Goal: Information Seeking & Learning: Check status

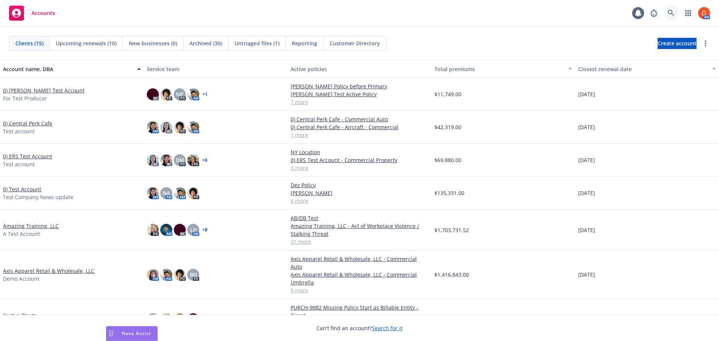
click at [671, 20] on link at bounding box center [671, 13] width 15 height 15
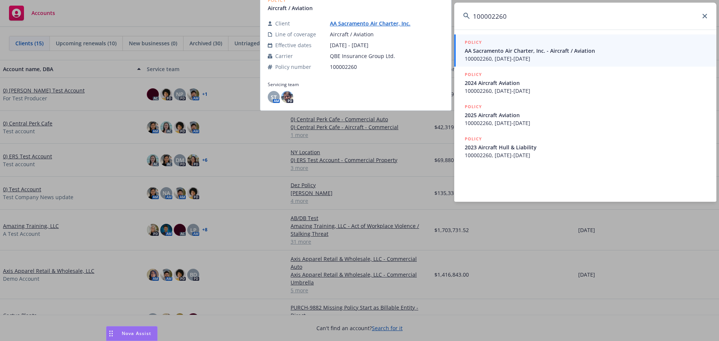
type input "100002260"
click at [580, 51] on span "AA Sacramento Air Charter, Inc. - Aircraft / Aviation" at bounding box center [586, 51] width 243 height 8
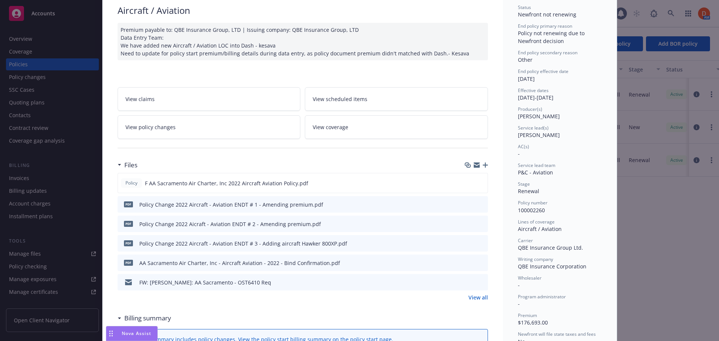
scroll to position [112, 0]
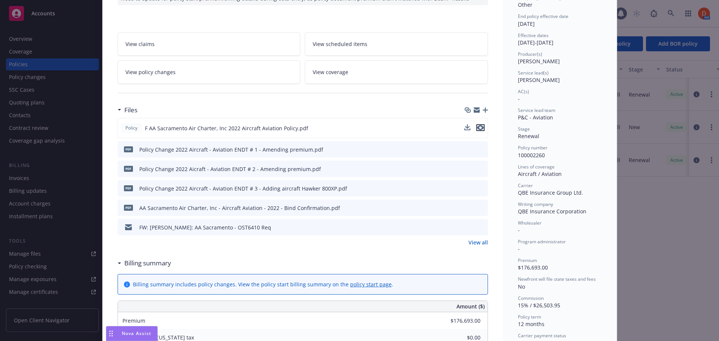
click at [481, 127] on icon "preview file" at bounding box center [480, 127] width 7 height 5
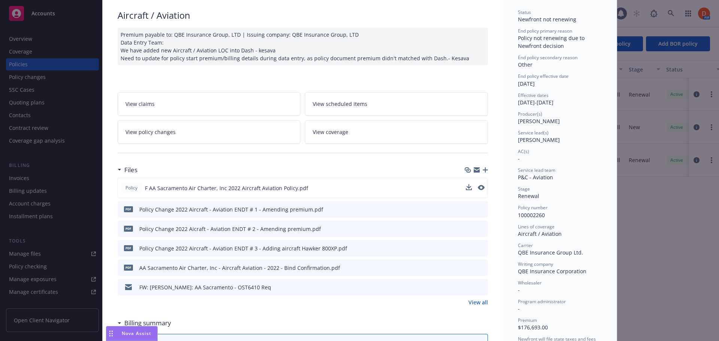
scroll to position [0, 0]
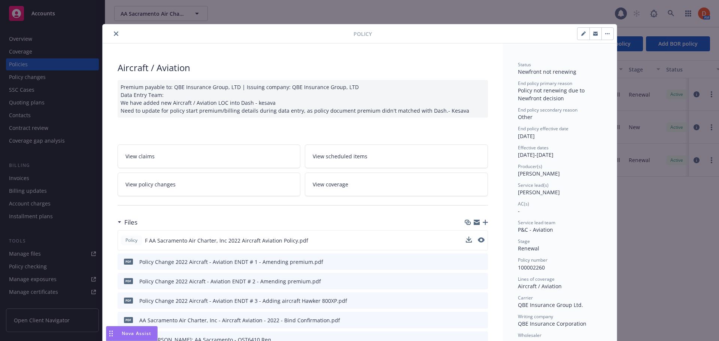
click at [114, 33] on icon "close" at bounding box center [116, 33] width 4 height 4
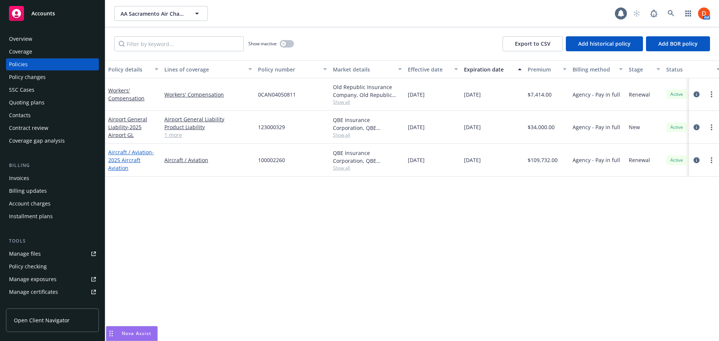
click at [126, 154] on link "Aircraft / Aviation - 2025 Aircraft Aviation" at bounding box center [131, 160] width 46 height 23
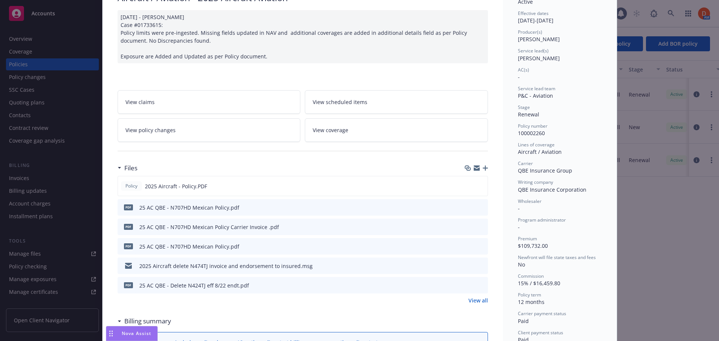
scroll to position [75, 0]
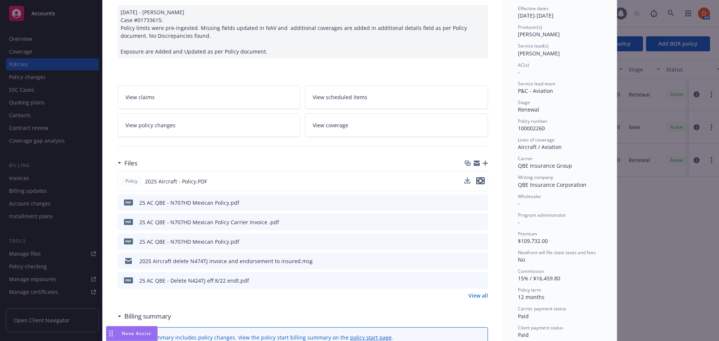
click at [477, 183] on icon "preview file" at bounding box center [480, 180] width 7 height 5
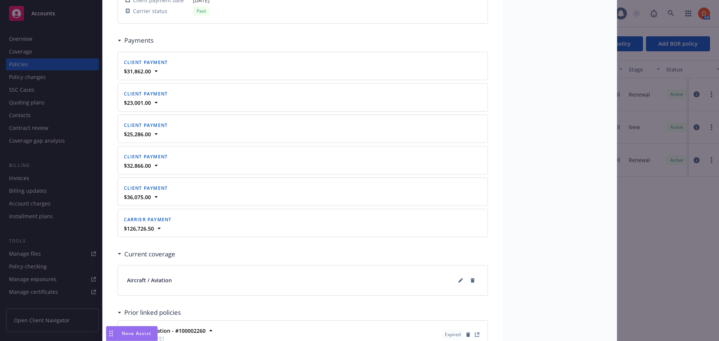
scroll to position [869, 0]
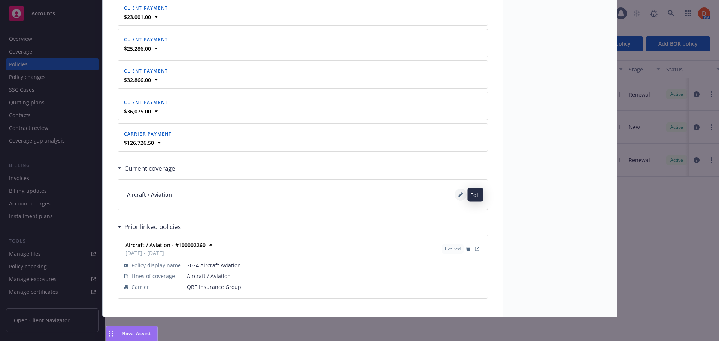
click at [460, 193] on icon at bounding box center [461, 195] width 4 height 4
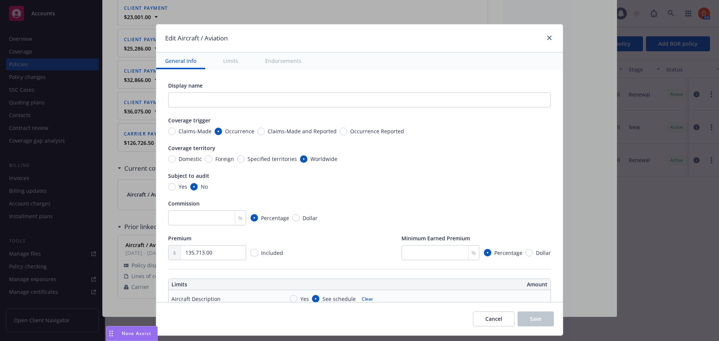
click at [228, 60] on button "Limits" at bounding box center [230, 60] width 33 height 17
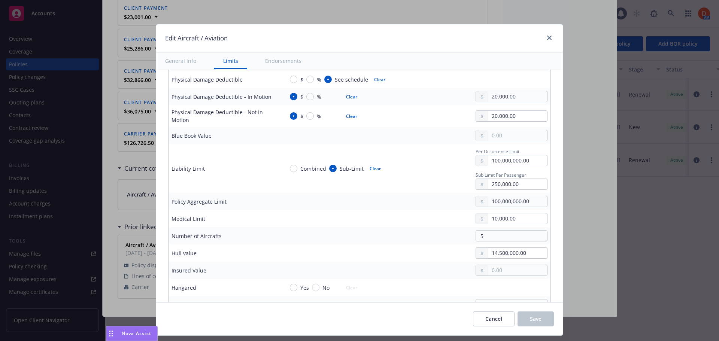
scroll to position [317, 0]
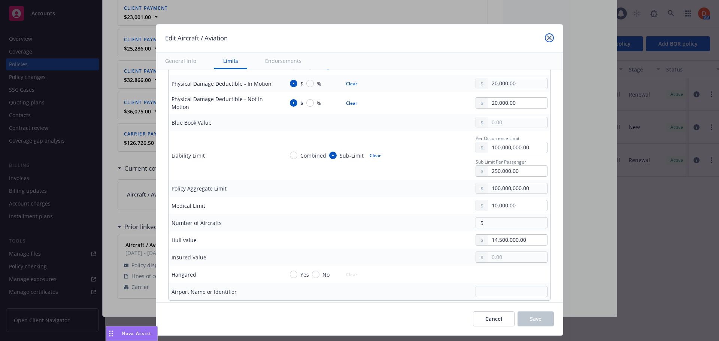
click at [547, 37] on icon "close" at bounding box center [549, 38] width 4 height 4
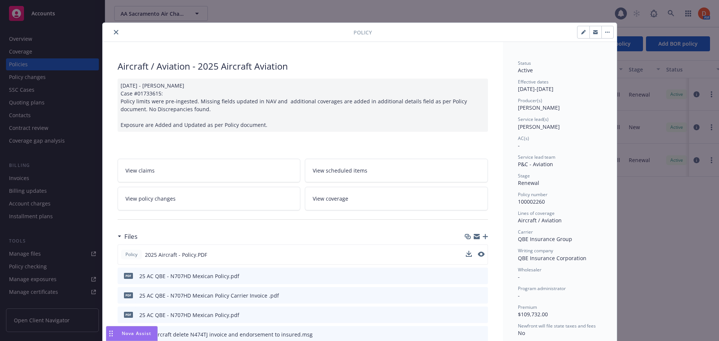
scroll to position [0, 0]
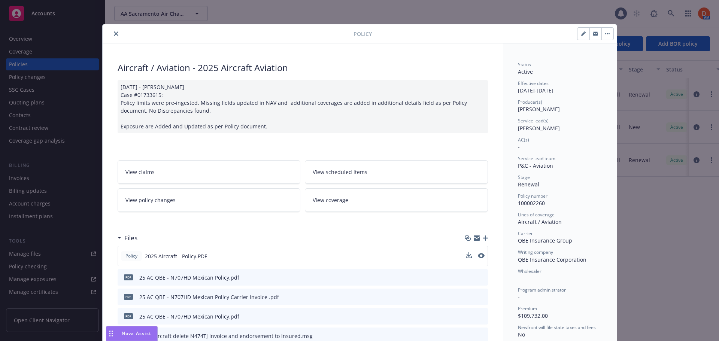
click at [112, 30] on button "close" at bounding box center [116, 33] width 9 height 9
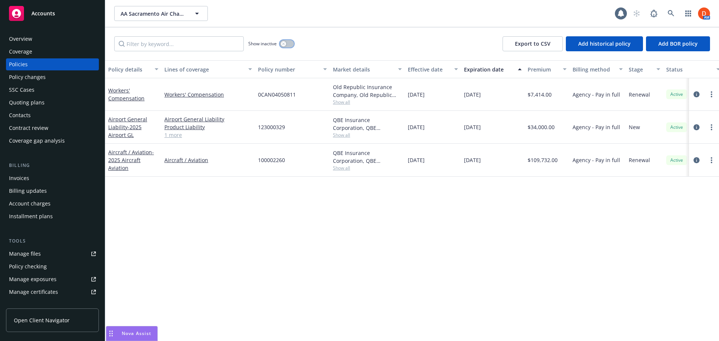
click at [287, 40] on button "button" at bounding box center [287, 43] width 14 height 7
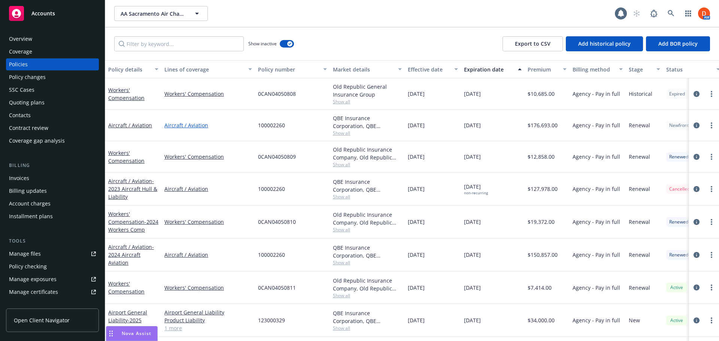
click at [190, 125] on link "Aircraft / Aviation" at bounding box center [208, 125] width 88 height 8
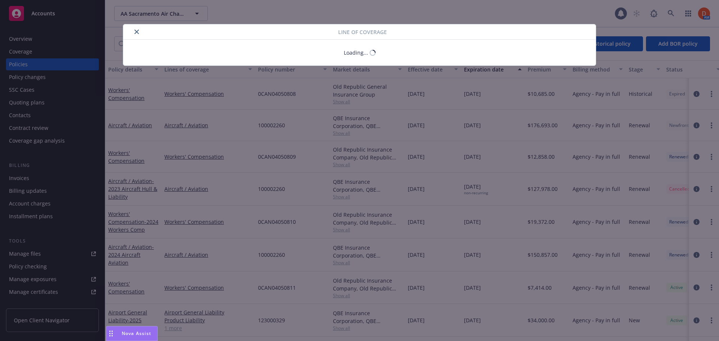
type textarea "x"
select select "LIMIT"
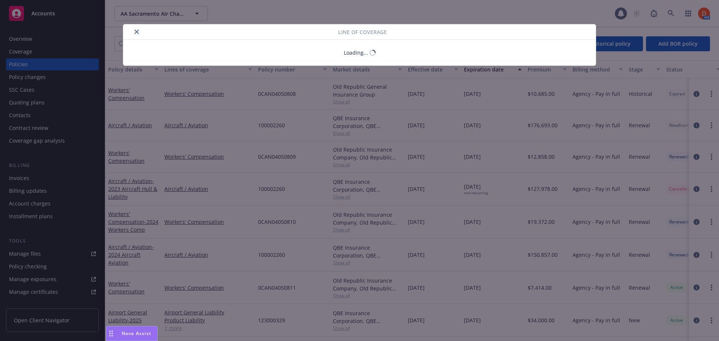
select select "LIMIT"
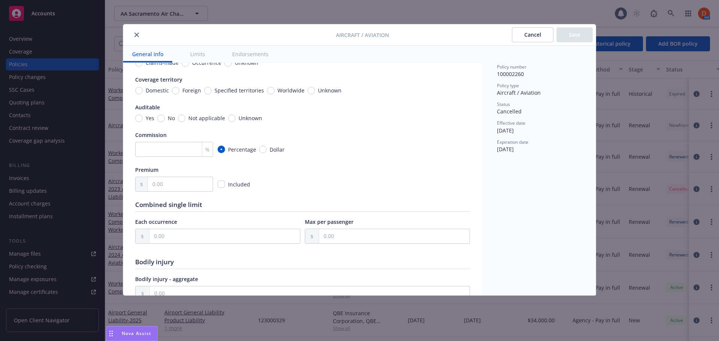
type textarea "x"
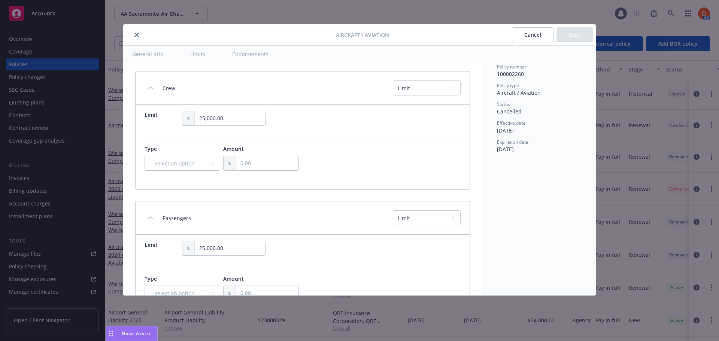
scroll to position [1911, 0]
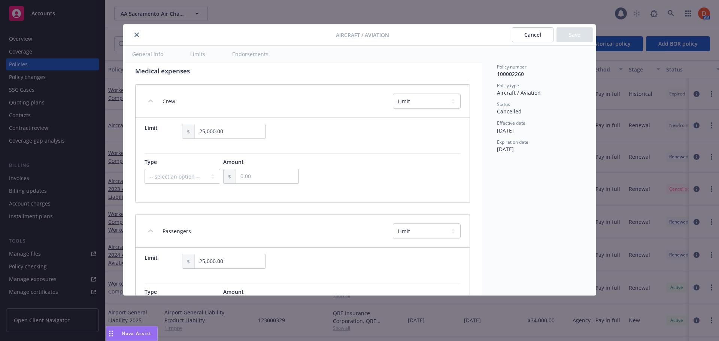
click at [140, 34] on button "close" at bounding box center [136, 34] width 9 height 9
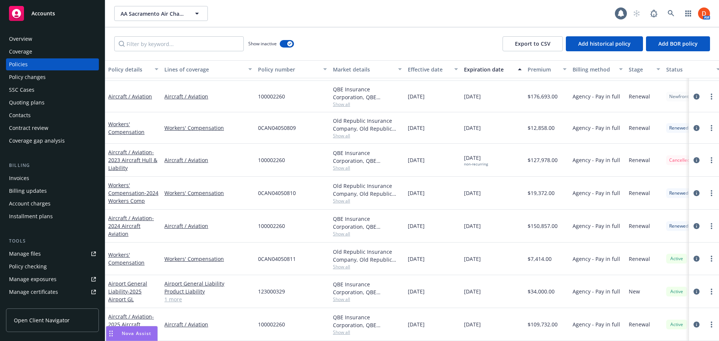
scroll to position [34, 0]
click at [189, 321] on link "Aircraft / Aviation" at bounding box center [208, 325] width 88 height 8
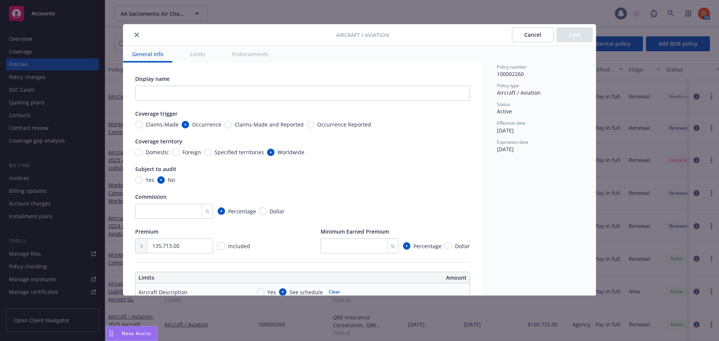
click at [248, 52] on button "Endorsements" at bounding box center [250, 54] width 54 height 17
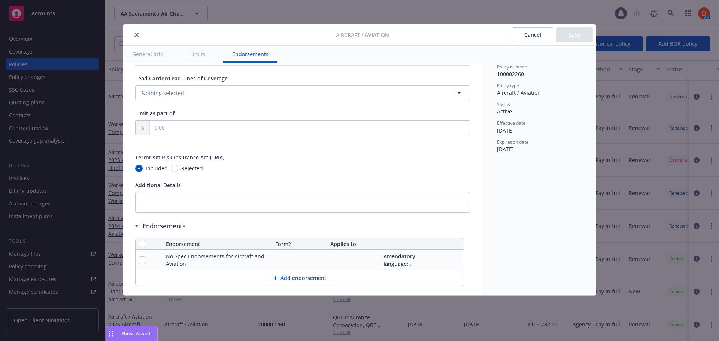
scroll to position [581, 0]
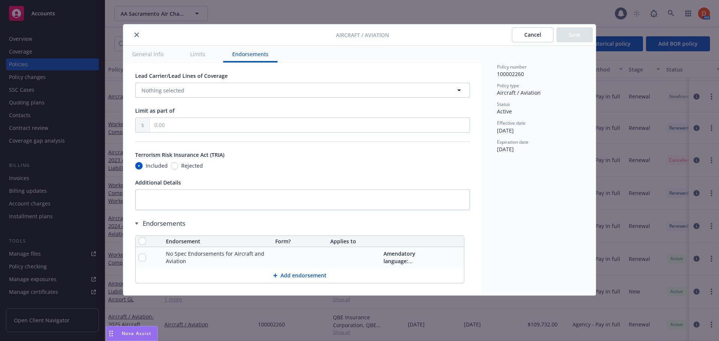
click at [306, 278] on button "Add endorsement" at bounding box center [300, 275] width 329 height 15
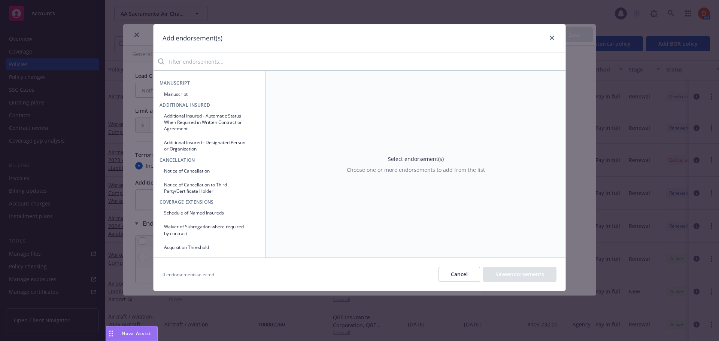
click at [201, 64] on input "search" at bounding box center [365, 61] width 402 height 15
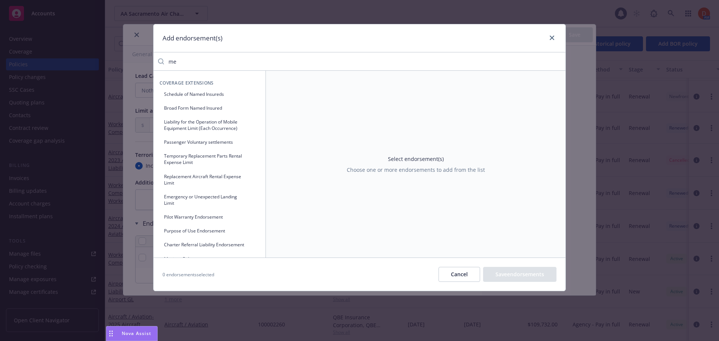
type input "m"
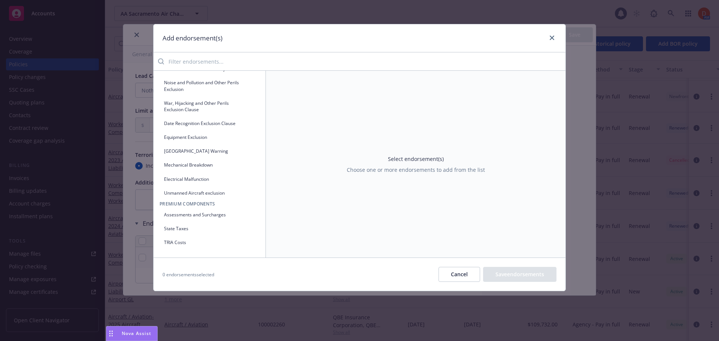
scroll to position [986, 0]
click at [554, 38] on icon "close" at bounding box center [552, 38] width 4 height 4
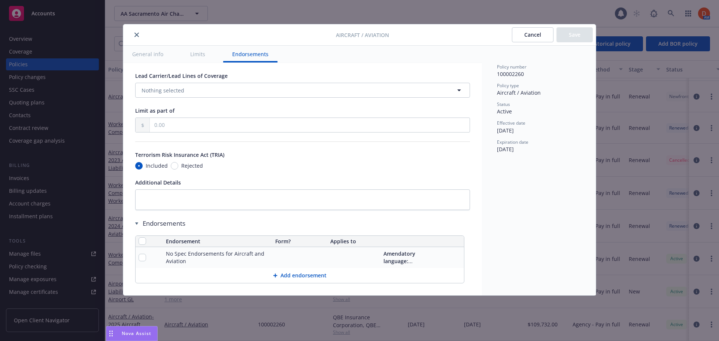
click at [140, 37] on button "close" at bounding box center [136, 34] width 9 height 9
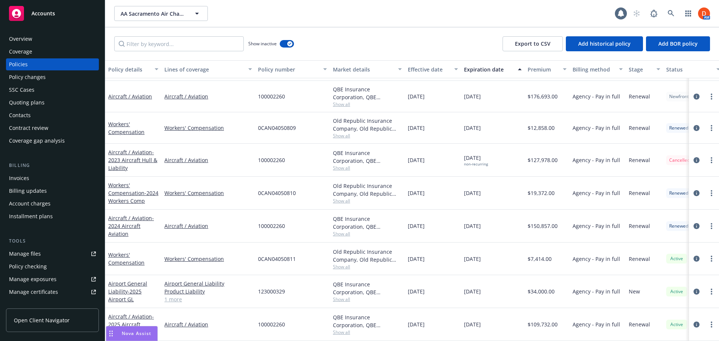
click at [27, 39] on div "Overview" at bounding box center [20, 39] width 23 height 12
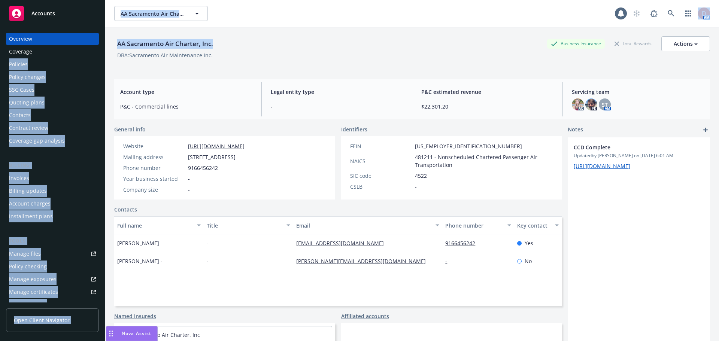
drag, startPoint x: 214, startPoint y: 41, endPoint x: 78, endPoint y: 49, distance: 136.3
click at [78, 49] on div "Accounts Overview Coverage Policies Policy changes SSC Cases Quoting plans Cont…" at bounding box center [359, 170] width 719 height 341
click at [216, 50] on div "AA Sacramento Air Charter, Inc." at bounding box center [165, 43] width 102 height 15
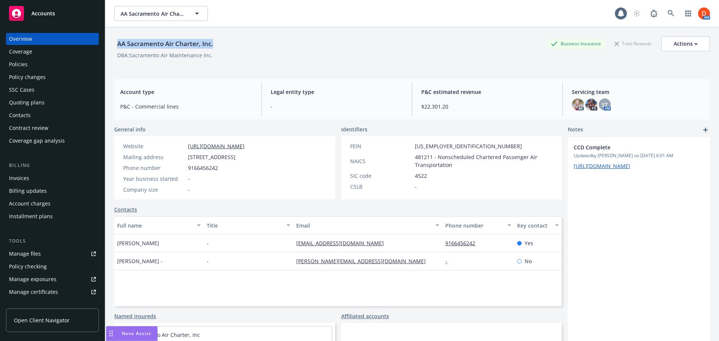
drag, startPoint x: 220, startPoint y: 43, endPoint x: 118, endPoint y: 46, distance: 102.0
click at [118, 46] on div "AA Sacramento Air Charter, Inc. Business Insurance Total Rewards Actions" at bounding box center [412, 43] width 596 height 15
copy div "AA Sacramento Air Charter, Inc."
click at [603, 107] on span "ST" at bounding box center [605, 105] width 6 height 8
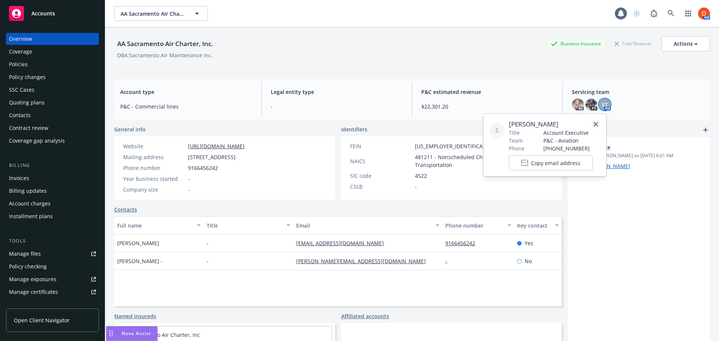
click at [596, 122] on link "close" at bounding box center [596, 124] width 9 height 9
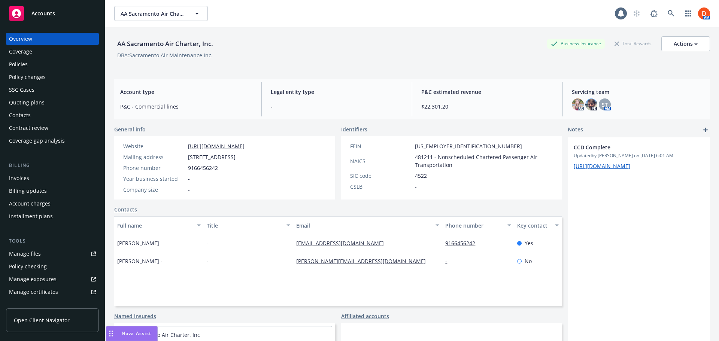
click at [49, 65] on div "Policies" at bounding box center [52, 64] width 87 height 12
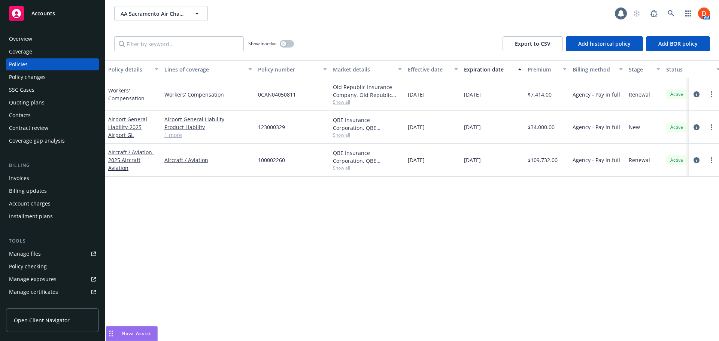
click at [190, 164] on div "Aircraft / Aviation" at bounding box center [208, 160] width 94 height 33
click at [190, 162] on link "Aircraft / Aviation" at bounding box center [208, 160] width 88 height 8
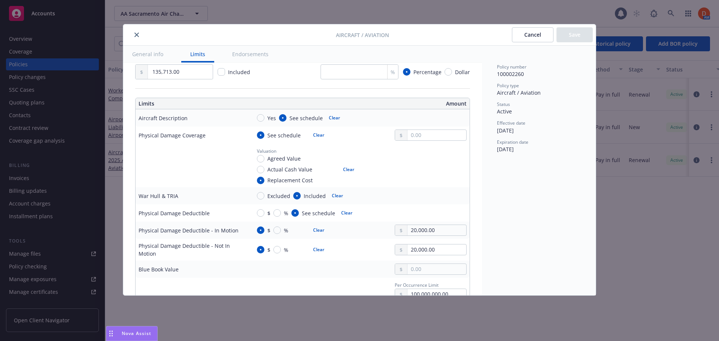
scroll to position [187, 0]
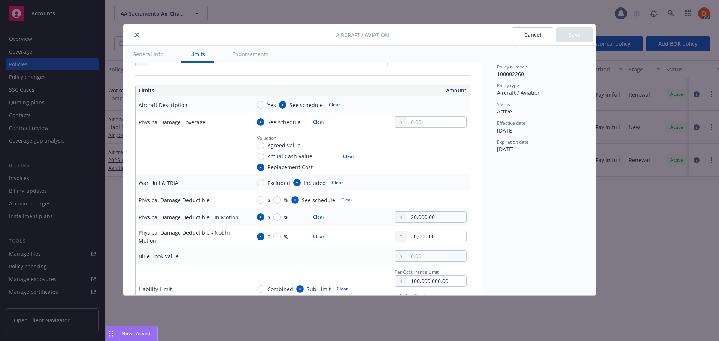
click at [136, 34] on icon "close" at bounding box center [137, 35] width 4 height 4
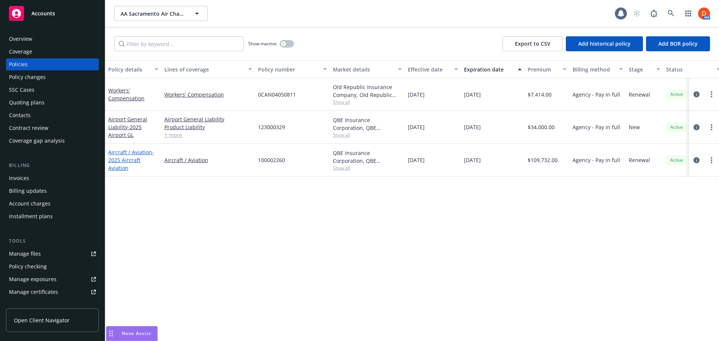
click at [123, 150] on link "Aircraft / Aviation - 2025 Aircraft Aviation" at bounding box center [131, 160] width 46 height 23
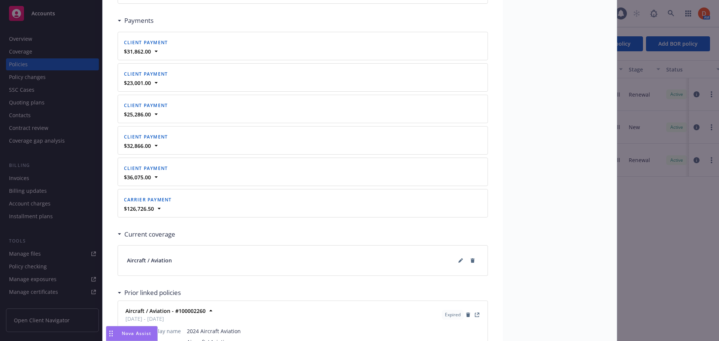
scroll to position [869, 0]
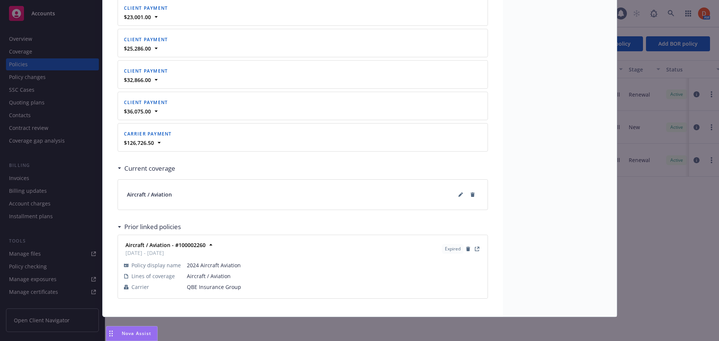
click at [451, 191] on div "Aircraft / Aviation" at bounding box center [303, 195] width 352 height 12
click at [455, 191] on button at bounding box center [461, 195] width 12 height 12
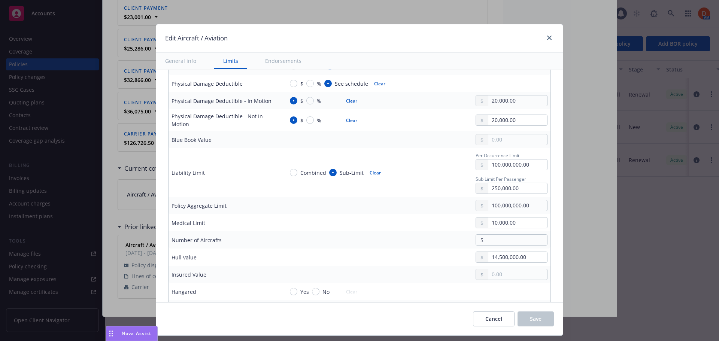
scroll to position [337, 0]
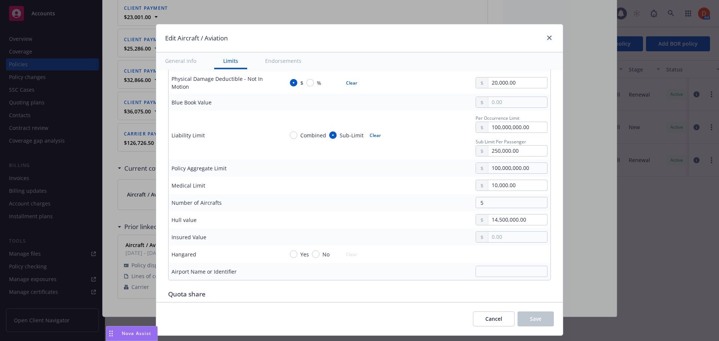
click at [548, 33] on div "Edit Aircraft / Aviation" at bounding box center [359, 38] width 407 height 28
click at [548, 39] on icon "close" at bounding box center [549, 38] width 4 height 4
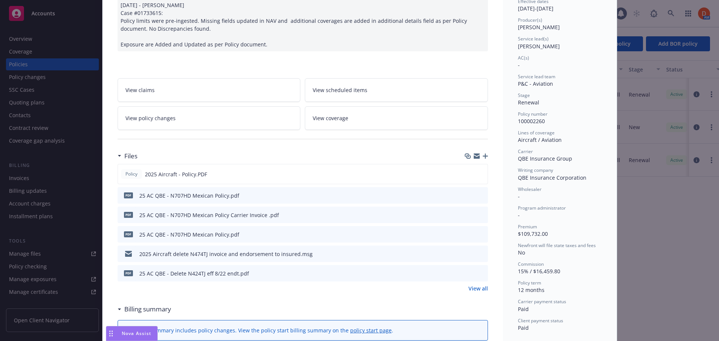
scroll to position [0, 0]
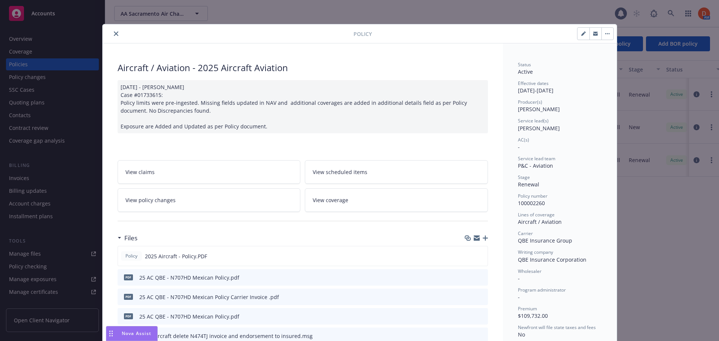
click at [109, 31] on div at bounding box center [230, 33] width 248 height 9
click at [115, 33] on icon "close" at bounding box center [116, 33] width 4 height 4
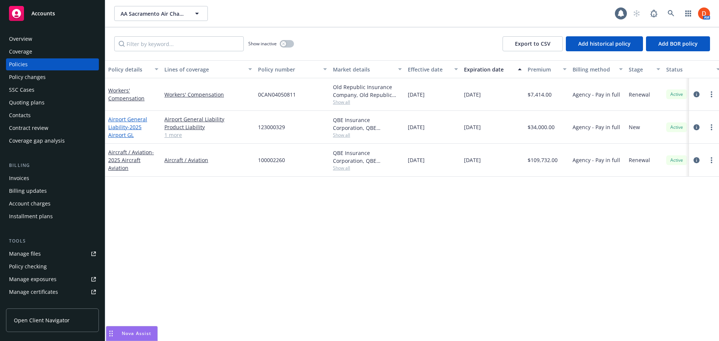
click at [129, 129] on span "- 2025 Airport GL" at bounding box center [124, 131] width 33 height 15
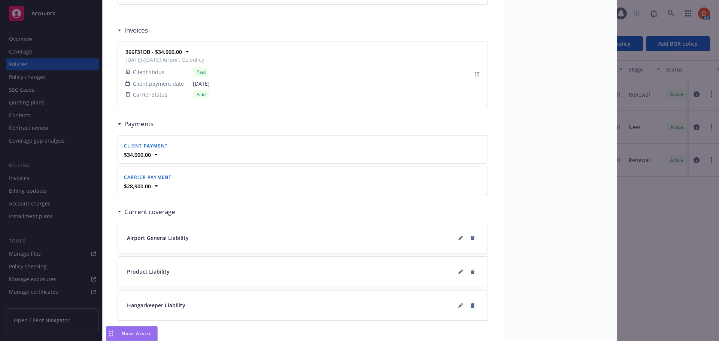
scroll to position [706, 0]
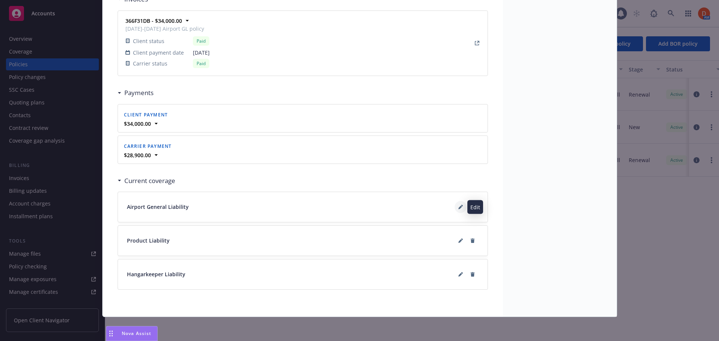
click at [455, 210] on button at bounding box center [461, 207] width 12 height 12
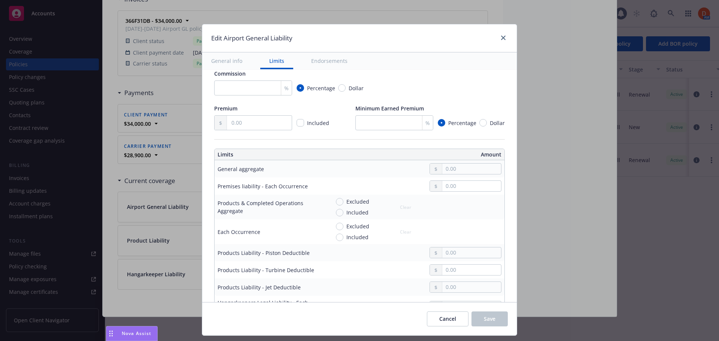
scroll to position [37, 0]
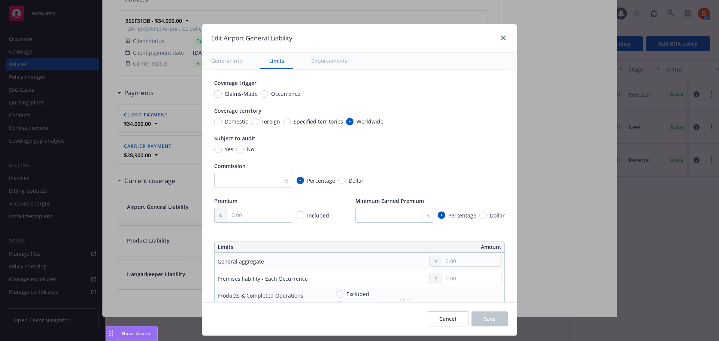
click at [498, 38] on div at bounding box center [502, 38] width 12 height 10
click at [500, 36] on link "close" at bounding box center [503, 37] width 9 height 9
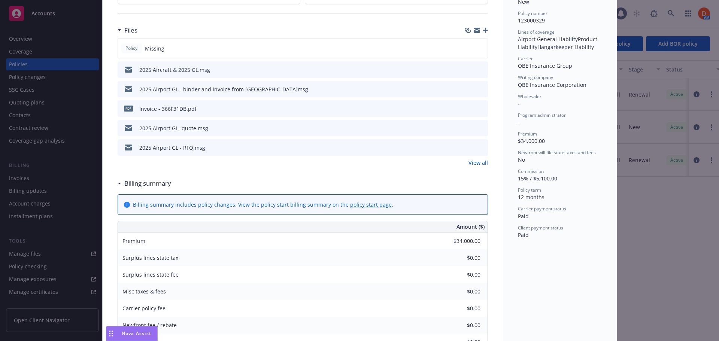
scroll to position [181, 0]
click at [481, 130] on icon "preview file" at bounding box center [481, 129] width 7 height 5
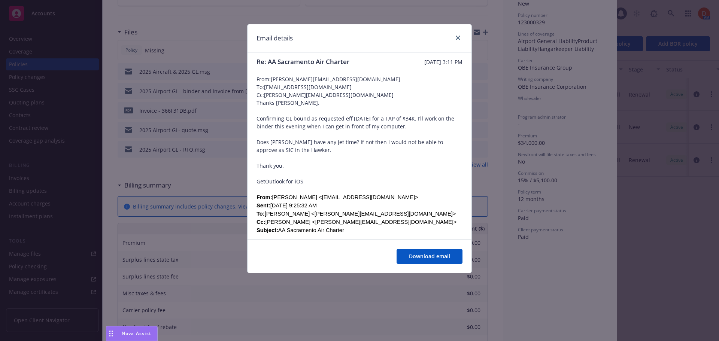
scroll to position [0, 0]
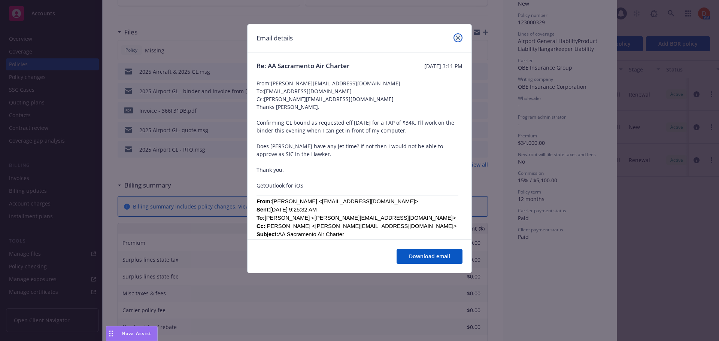
click at [458, 38] on icon "close" at bounding box center [458, 38] width 4 height 4
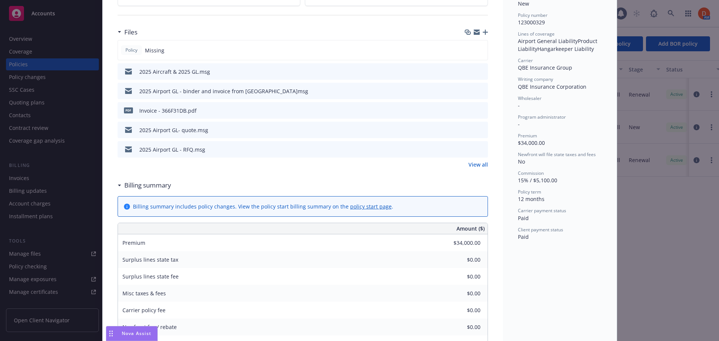
click at [469, 165] on link "View all" at bounding box center [478, 165] width 19 height 8
